Goal: Task Accomplishment & Management: Manage account settings

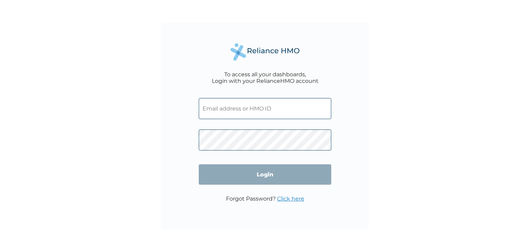
click at [273, 107] on input "text" at bounding box center [265, 108] width 133 height 21
type input "07052007242"
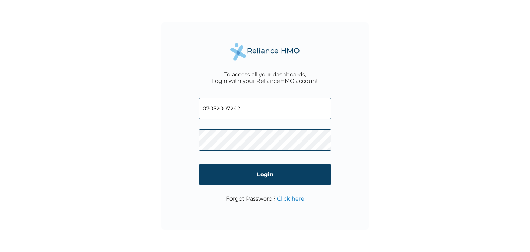
click at [257, 108] on input "07052007242" at bounding box center [265, 108] width 133 height 21
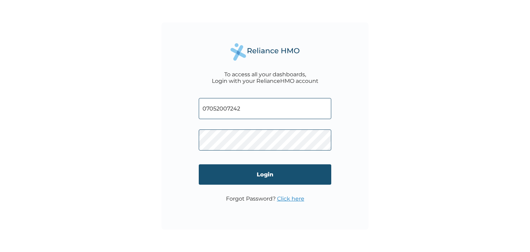
click at [280, 181] on input "Login" at bounding box center [265, 174] width 133 height 20
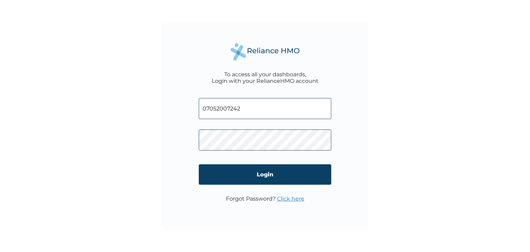
click at [255, 116] on input "07052007242" at bounding box center [265, 108] width 133 height 21
click at [252, 109] on input "07052007242" at bounding box center [265, 108] width 133 height 21
click at [252, 114] on input "07052007242" at bounding box center [265, 108] width 133 height 21
type input "0"
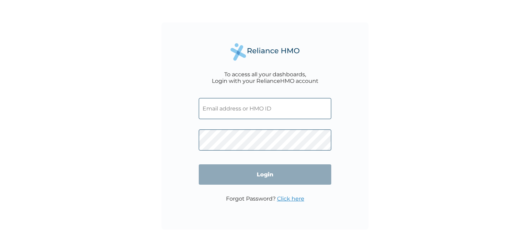
click at [252, 114] on input "text" at bounding box center [265, 108] width 133 height 21
type input "07052007242"
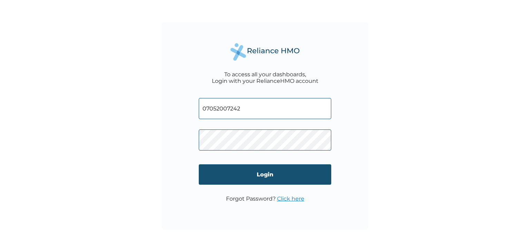
click at [272, 178] on input "Login" at bounding box center [265, 174] width 133 height 20
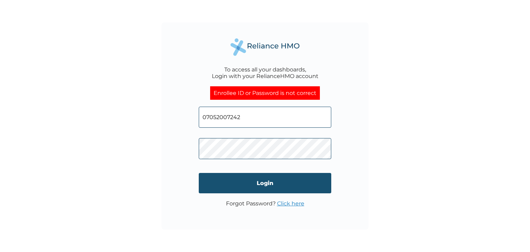
click at [274, 183] on input "Login" at bounding box center [265, 183] width 133 height 20
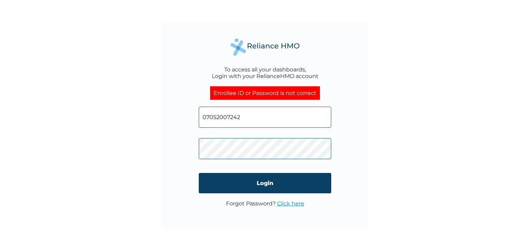
click at [274, 183] on input "Login" at bounding box center [265, 183] width 133 height 20
click at [253, 95] on div "Enrollee ID or Password is not correct" at bounding box center [265, 92] width 110 height 13
